Goal: Task Accomplishment & Management: Manage account settings

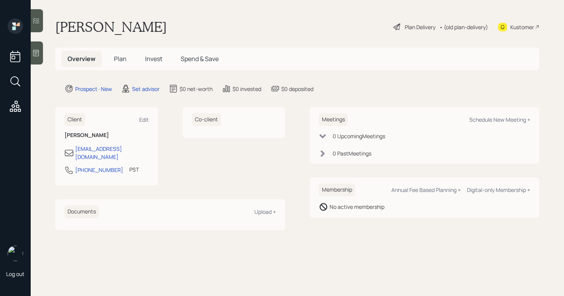
click at [37, 61] on div at bounding box center [37, 52] width 12 height 23
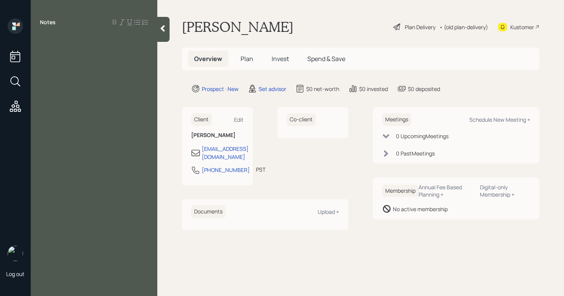
click at [83, 40] on div at bounding box center [94, 39] width 108 height 8
click at [121, 37] on div "65 not retired till 66" at bounding box center [94, 39] width 108 height 8
click at [43, 74] on div at bounding box center [94, 73] width 108 height 8
click at [112, 74] on div "401K $450K" at bounding box center [94, 73] width 108 height 8
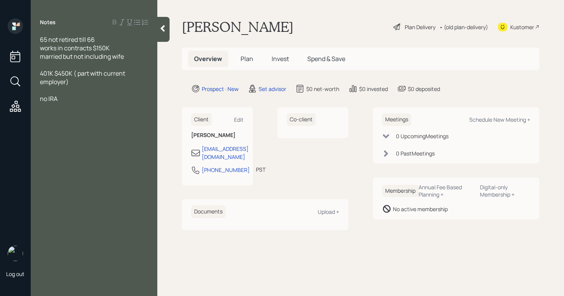
click at [68, 100] on div "no IRA" at bounding box center [94, 98] width 108 height 8
click at [111, 166] on div "secondary home 26K year income (saving & sending)" at bounding box center [94, 162] width 108 height 17
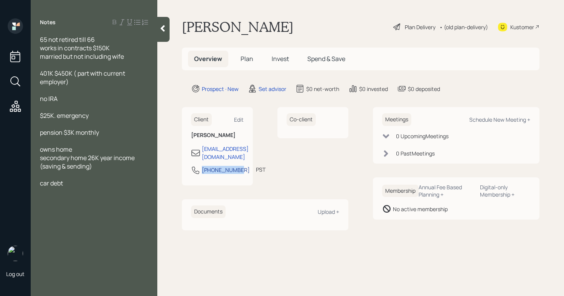
drag, startPoint x: 202, startPoint y: 162, endPoint x: 223, endPoint y: 174, distance: 24.6
click at [223, 174] on div "[PHONE_NUMBER]" at bounding box center [226, 170] width 48 height 8
select select "America/Los_Angeles"
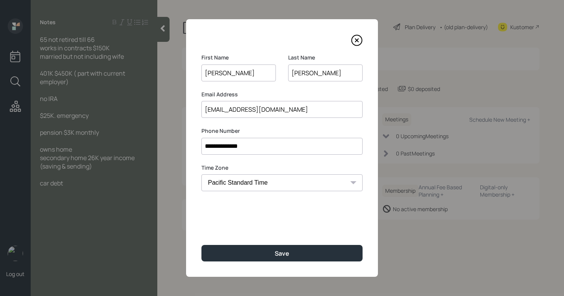
drag, startPoint x: 261, startPoint y: 144, endPoint x: 202, endPoint y: 142, distance: 59.5
click at [202, 142] on input "**********" at bounding box center [282, 146] width 161 height 17
click at [355, 40] on icon at bounding box center [357, 41] width 12 height 12
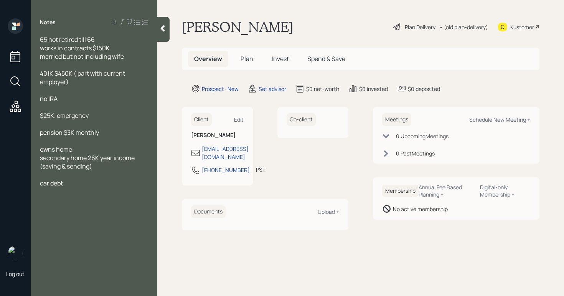
click at [84, 189] on div at bounding box center [94, 191] width 108 height 8
click at [116, 222] on div "Notes 65 not retired till 66 works in contracts $150K married but not including…" at bounding box center [94, 152] width 127 height 268
drag, startPoint x: 105, startPoint y: 73, endPoint x: 80, endPoint y: 71, distance: 25.0
click at [80, 71] on span "401K $450K ( part with current employer)" at bounding box center [83, 77] width 86 height 17
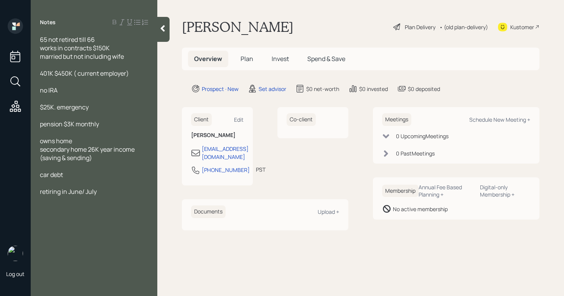
click at [522, 29] on div "Kustomer" at bounding box center [523, 27] width 24 height 8
